Goal: Task Accomplishment & Management: Use online tool/utility

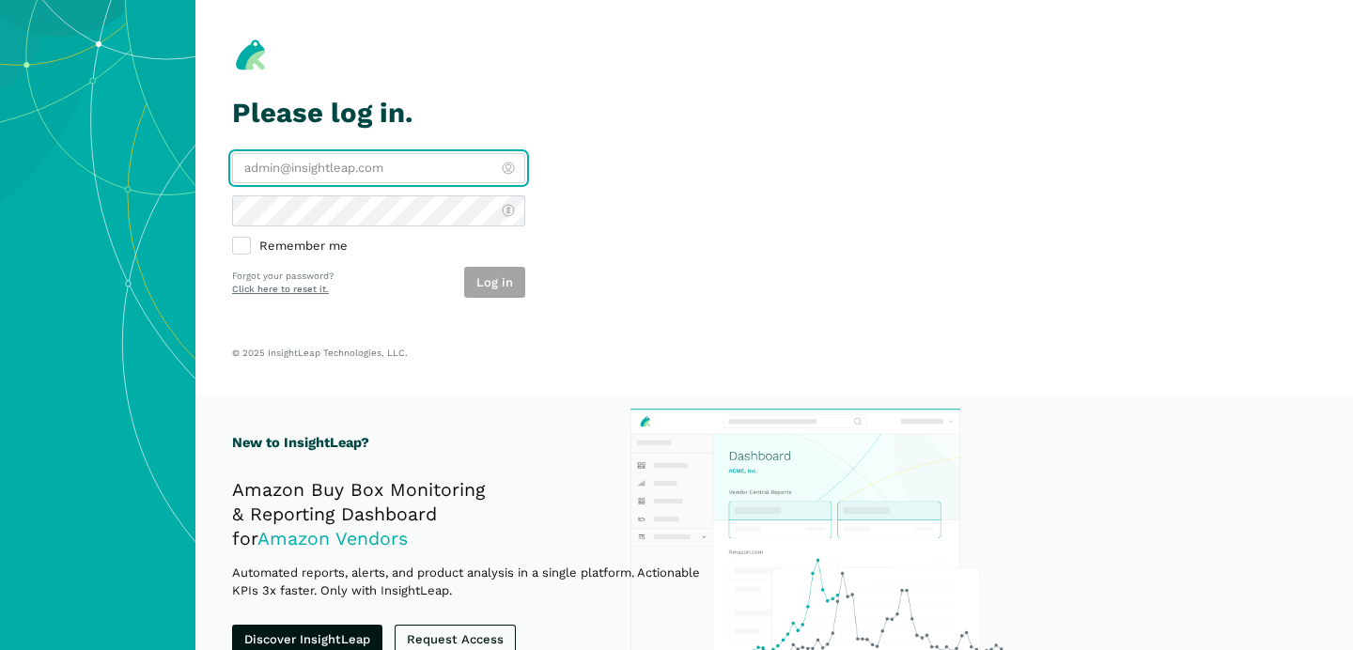
type input "[PERSON_NAME][EMAIL_ADDRESS][DOMAIN_NAME]"
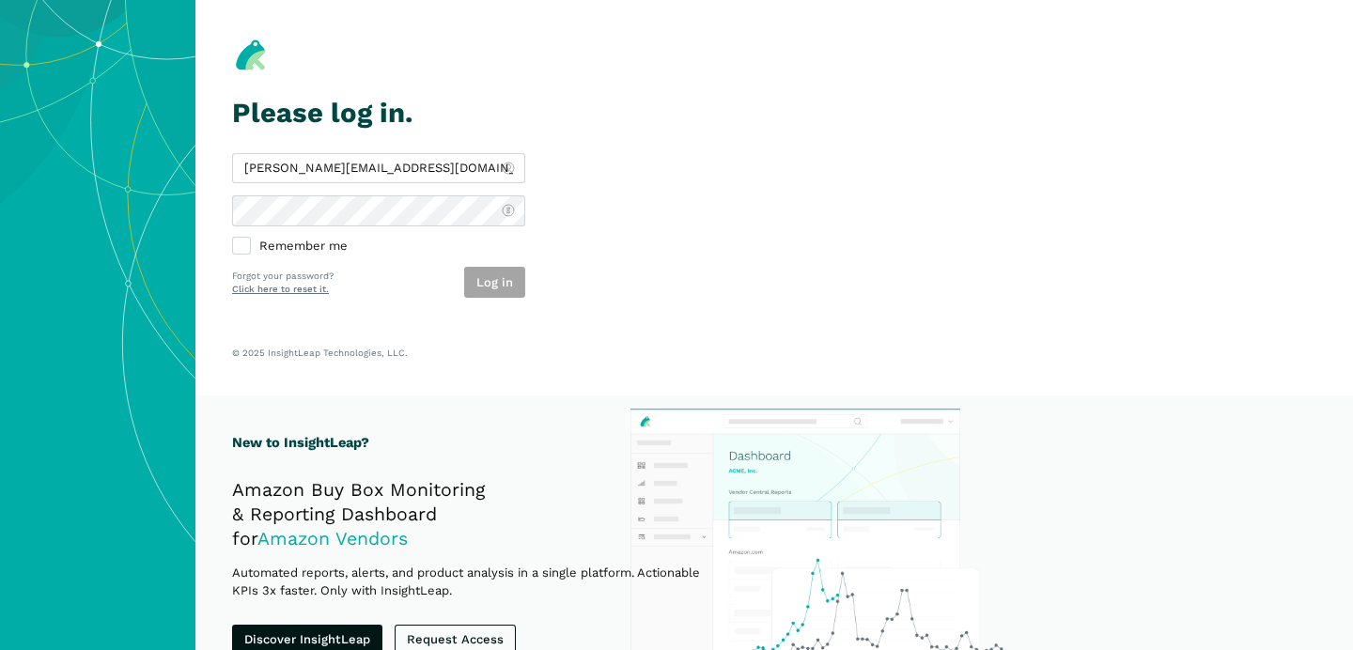
click at [503, 292] on div "Log in" at bounding box center [494, 282] width 61 height 31
click at [503, 292] on button "Log in" at bounding box center [494, 282] width 61 height 31
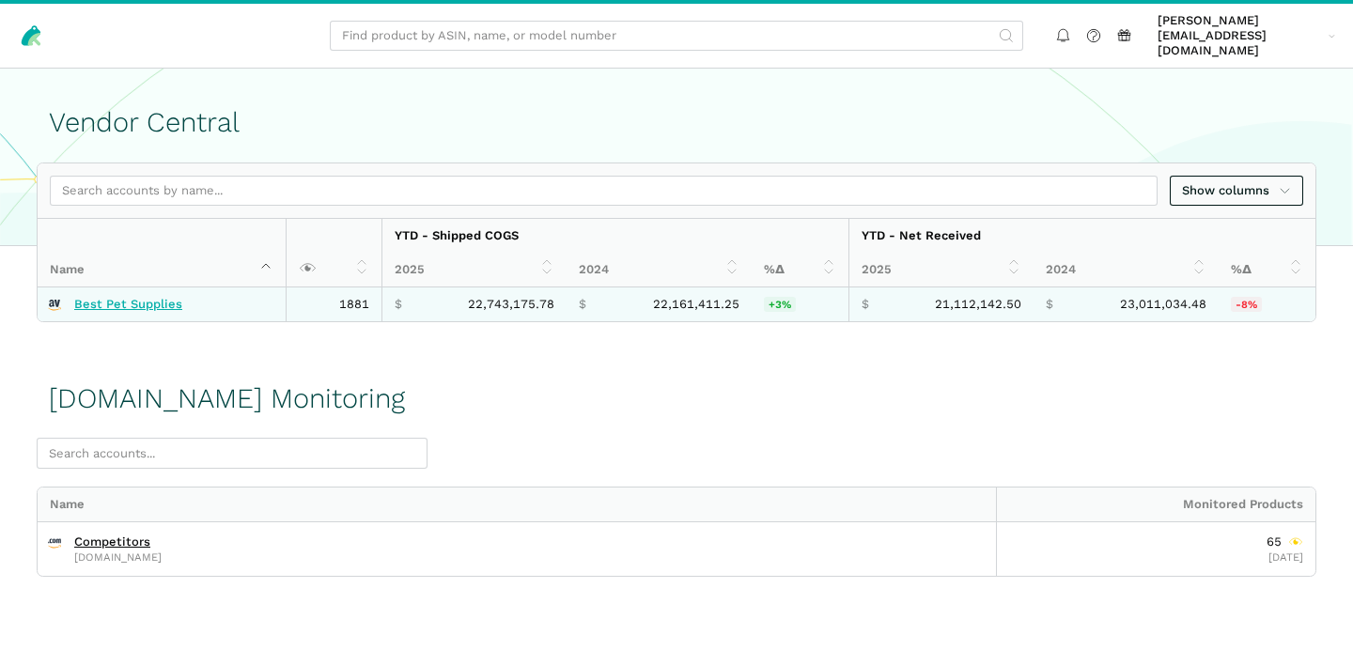
click at [134, 297] on link "Best Pet Supplies" at bounding box center [128, 304] width 108 height 15
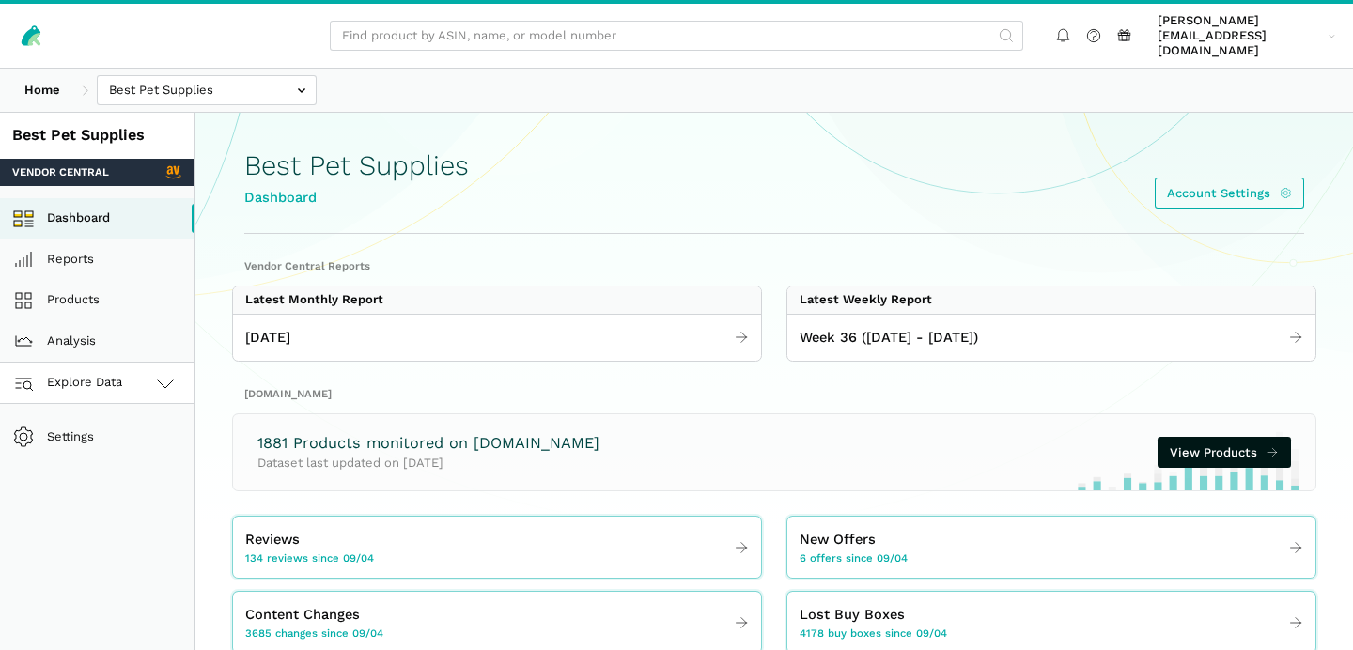
click at [115, 377] on span "Explore Data" at bounding box center [71, 383] width 104 height 23
click at [113, 445] on link "[DOMAIN_NAME]" at bounding box center [97, 465] width 195 height 41
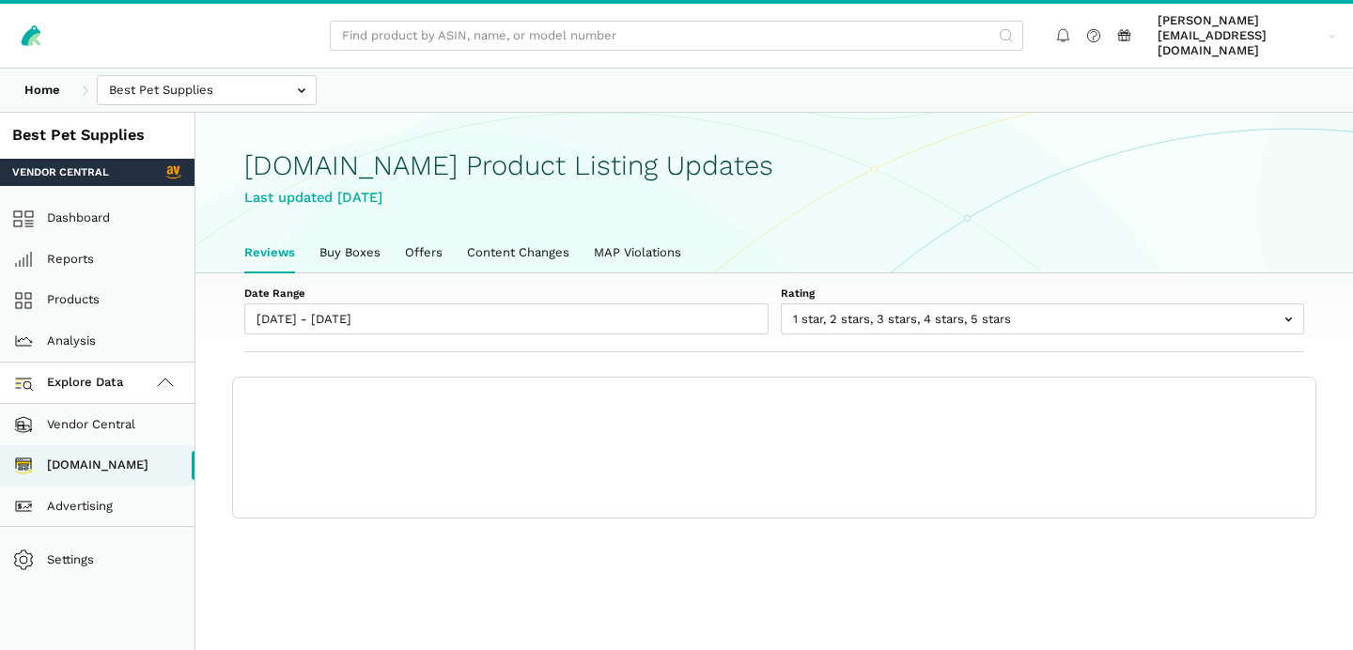
scroll to position [6, 0]
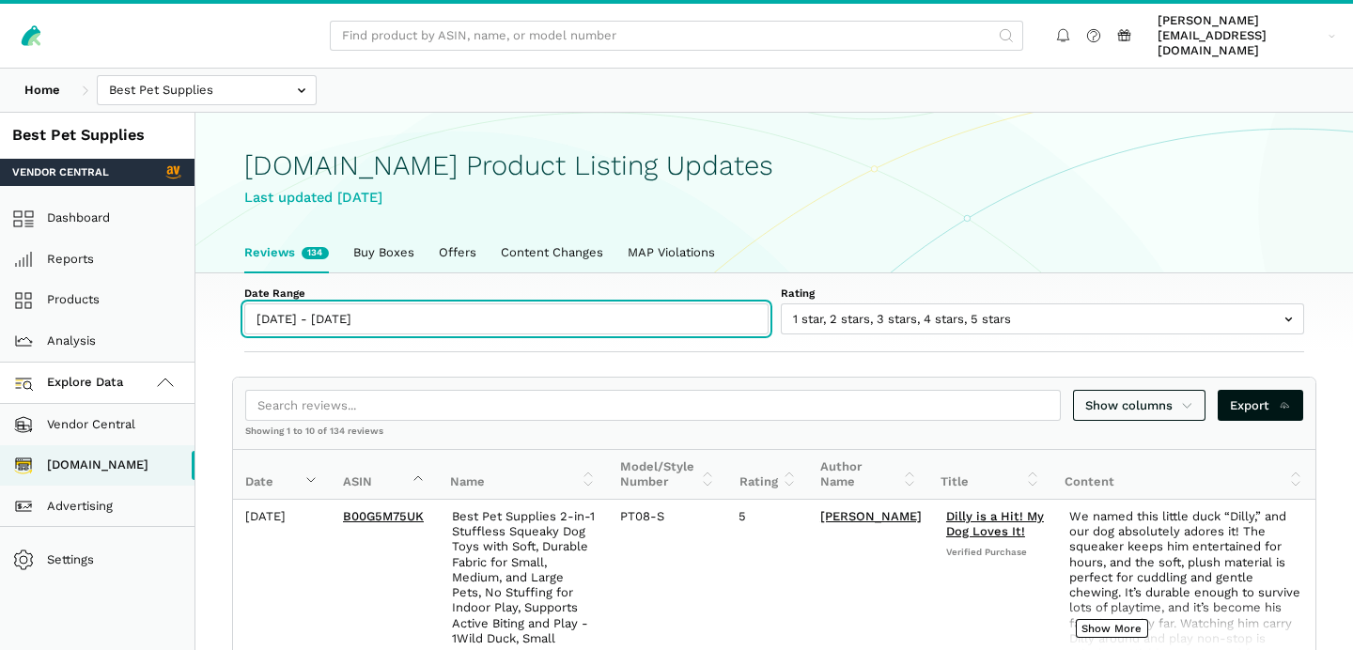
click at [293, 310] on input "[DATE] - [DATE]" at bounding box center [506, 319] width 524 height 31
type input "[DATE]"
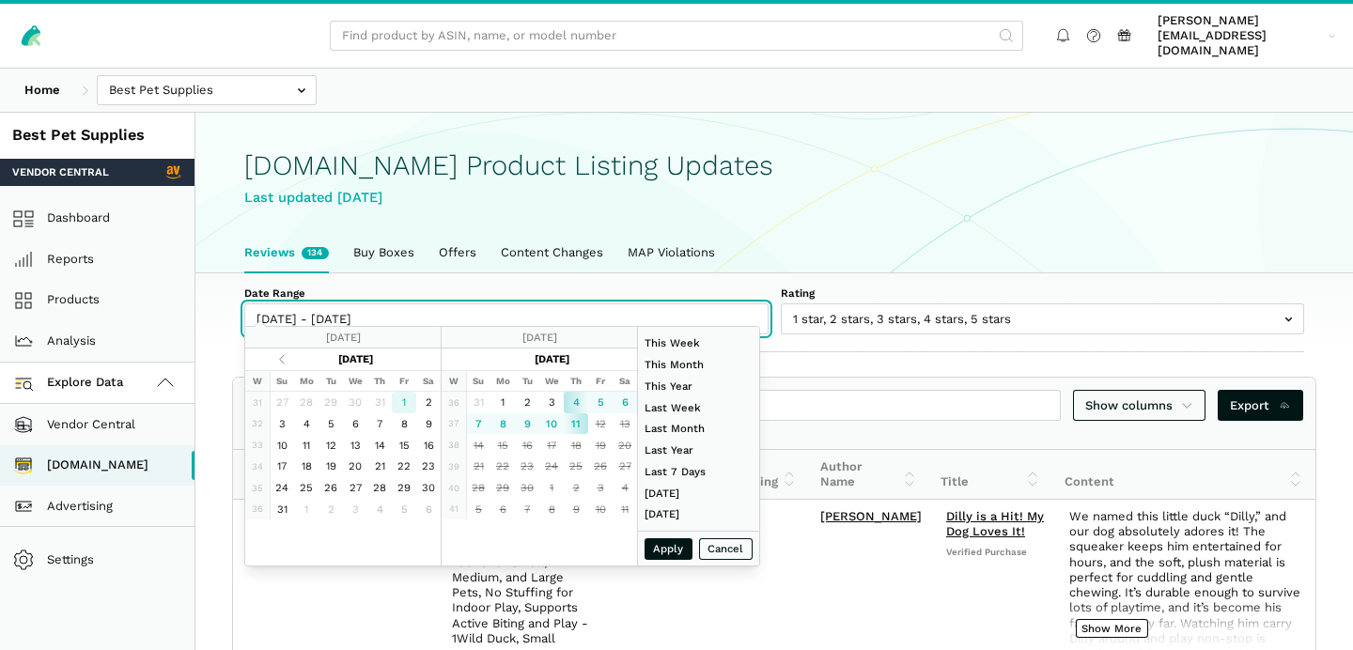
type input "[DATE]"
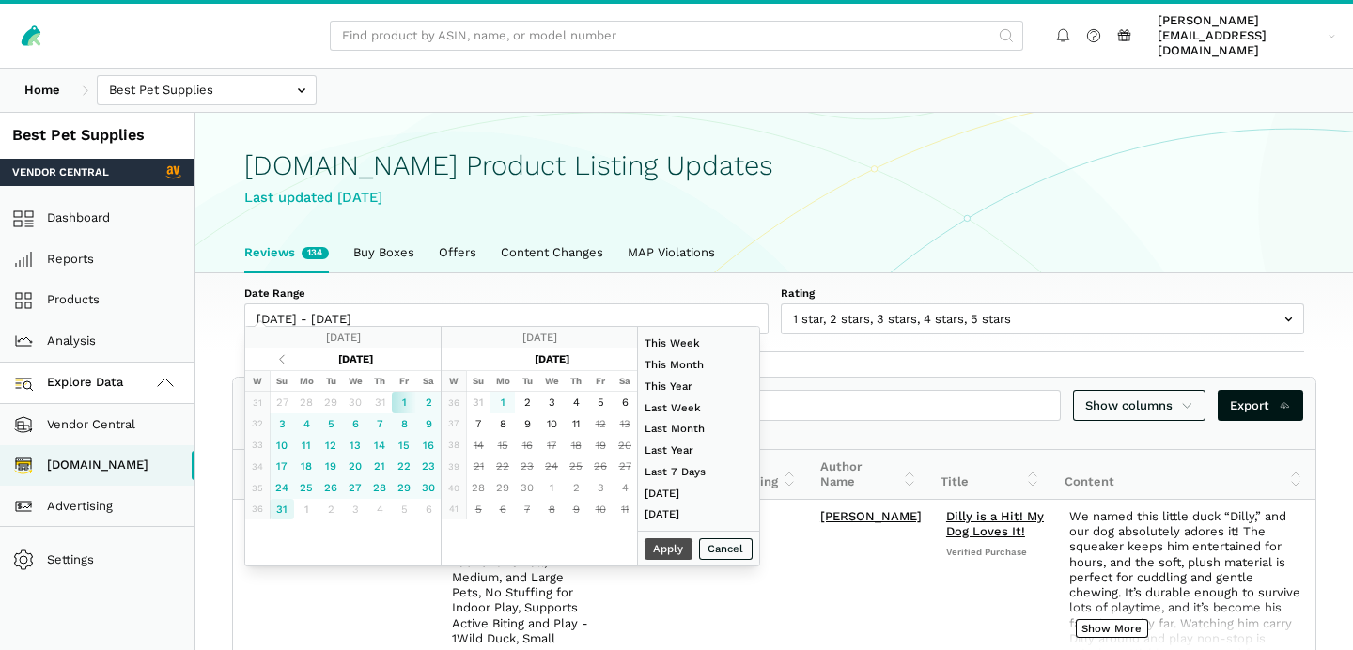
type input "[DATE]"
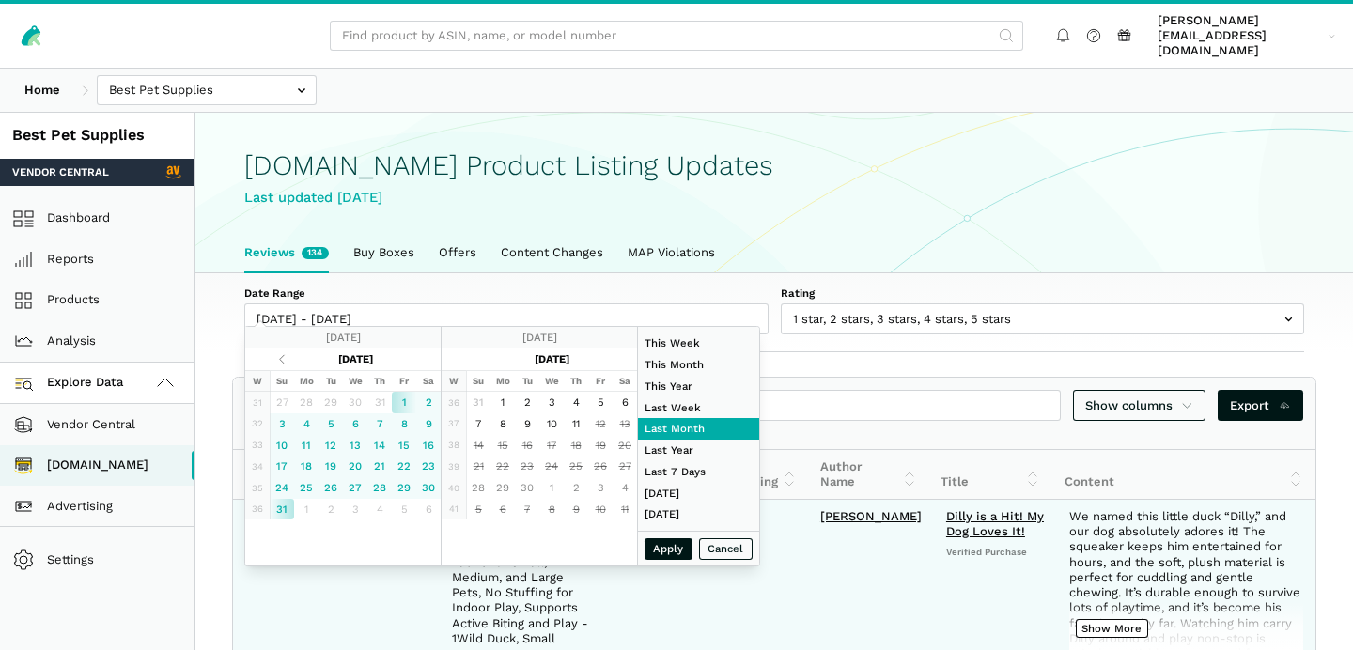
type input "[DATE]"
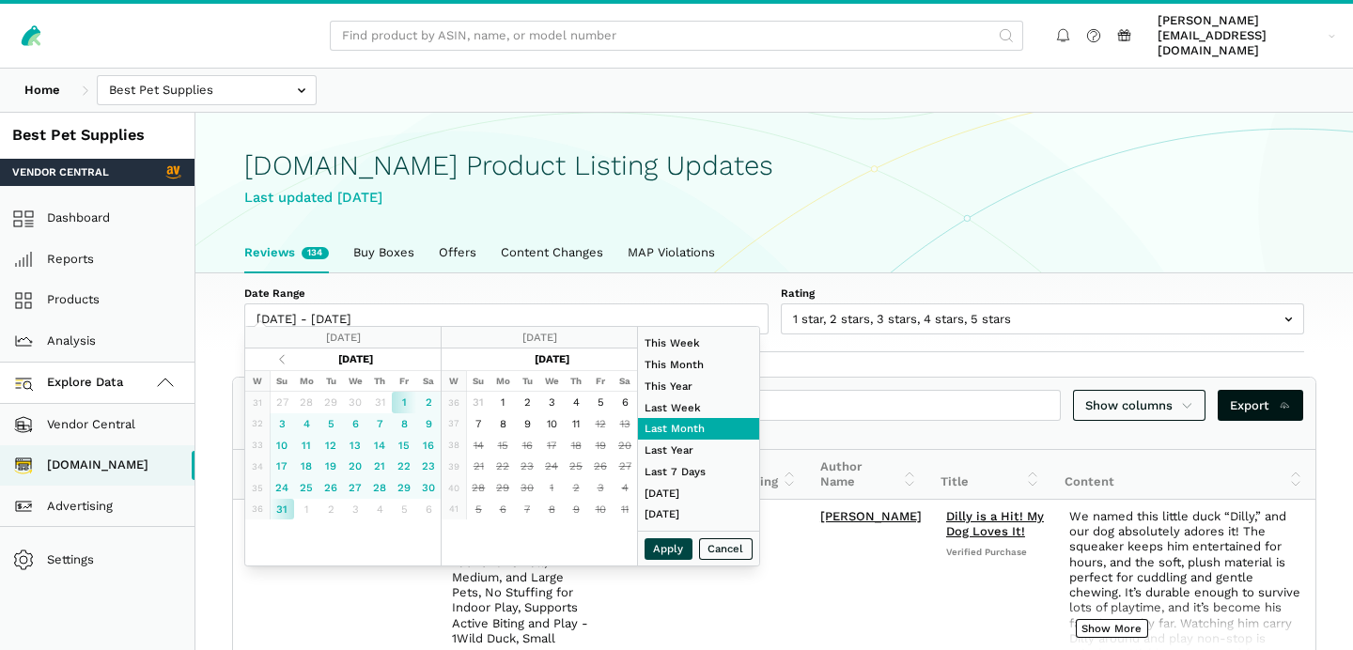
click at [665, 544] on button "Apply" at bounding box center [669, 550] width 49 height 22
type input "[DATE] - [DATE]"
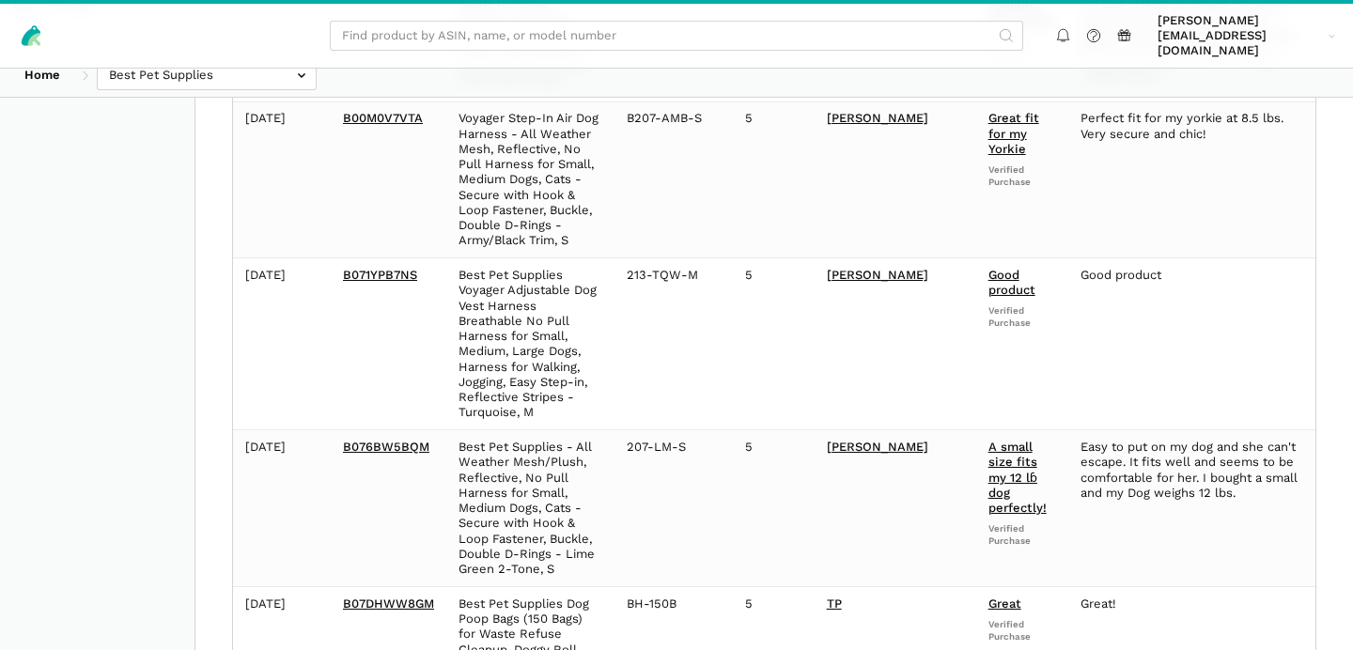
scroll to position [0, 0]
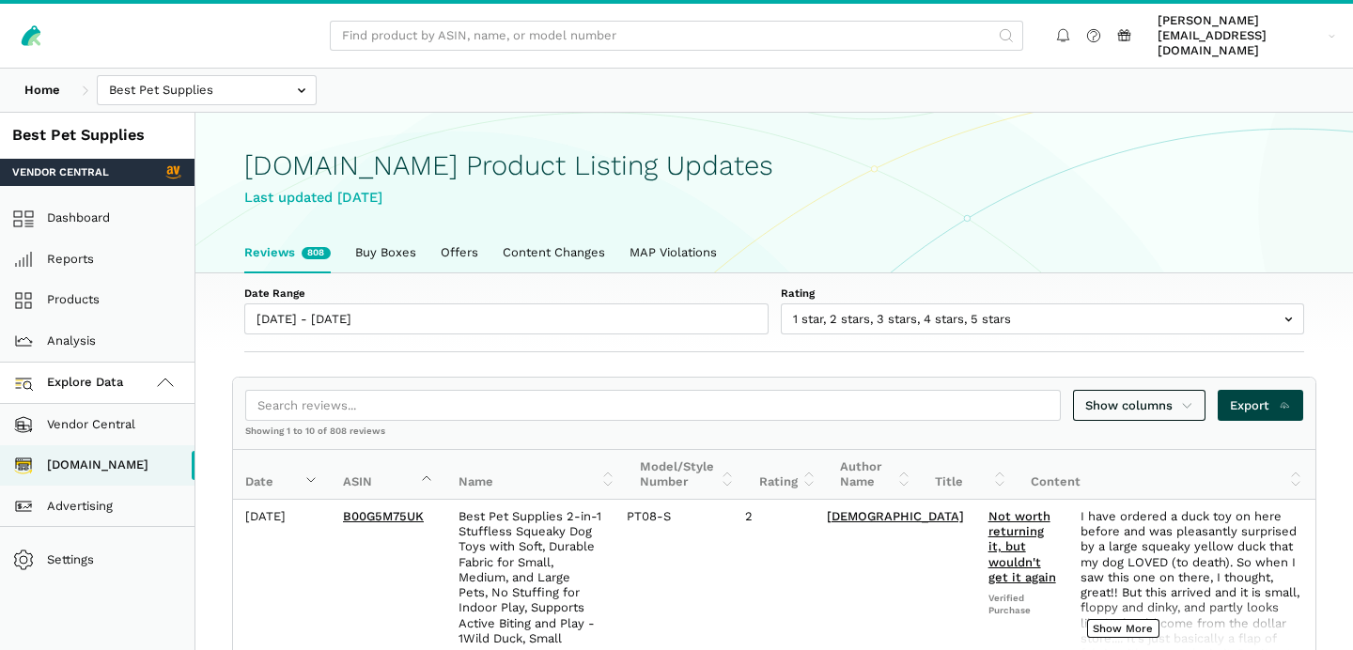
click at [1269, 397] on span "Export" at bounding box center [1260, 406] width 61 height 19
